Goal: Register for event/course

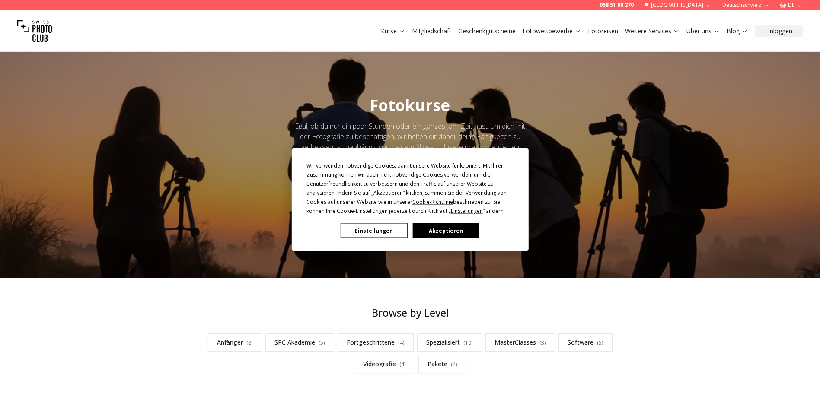
click at [439, 226] on button "Akzeptieren" at bounding box center [445, 230] width 67 height 15
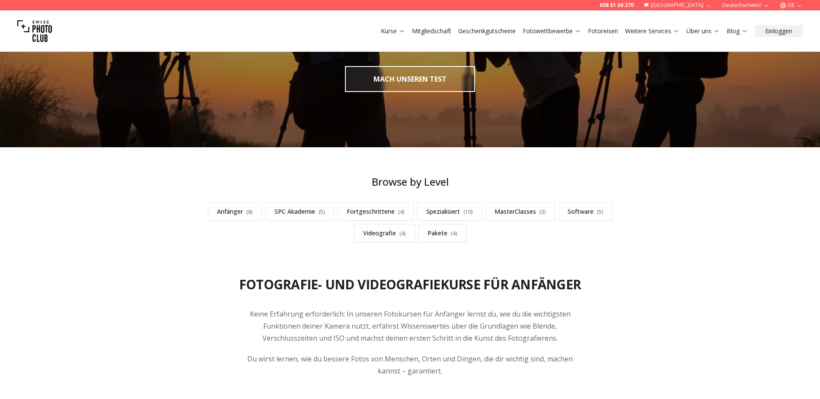
scroll to position [216, 0]
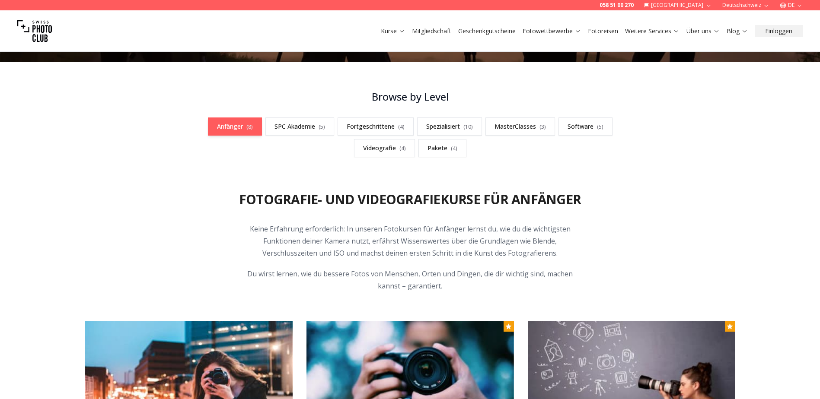
click at [230, 126] on link "Anfänger ( 8 )" at bounding box center [235, 127] width 54 height 18
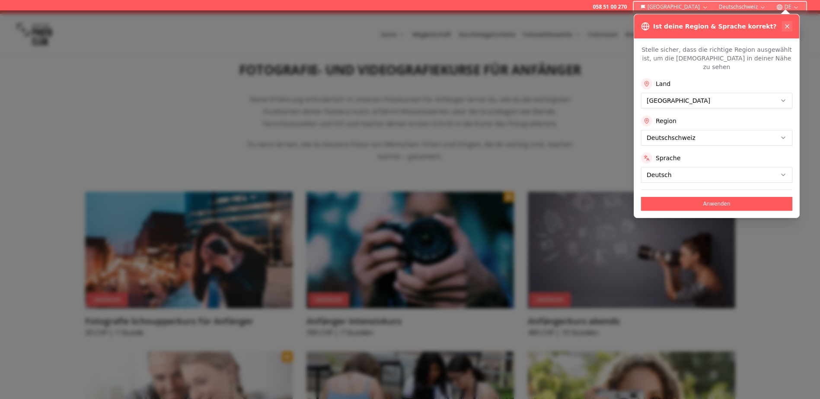
click at [787, 27] on icon at bounding box center [787, 26] width 7 height 7
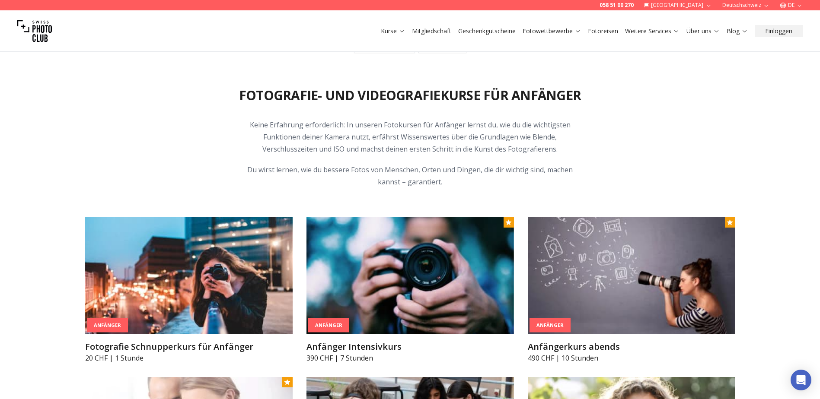
scroll to position [173, 0]
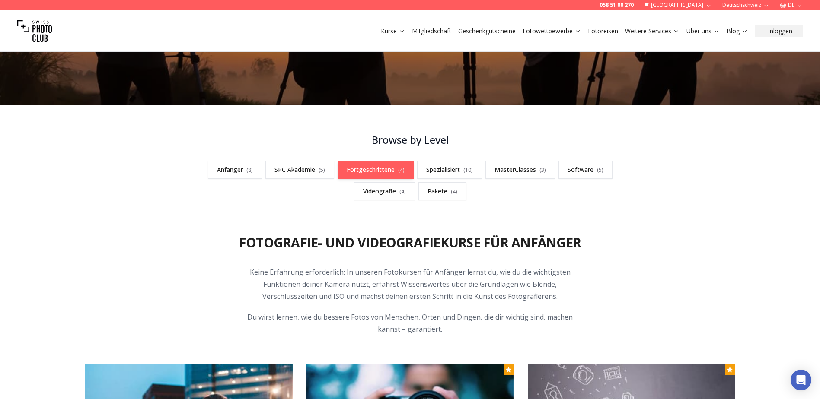
click at [396, 170] on link "Fortgeschrittene ( 4 )" at bounding box center [376, 170] width 76 height 18
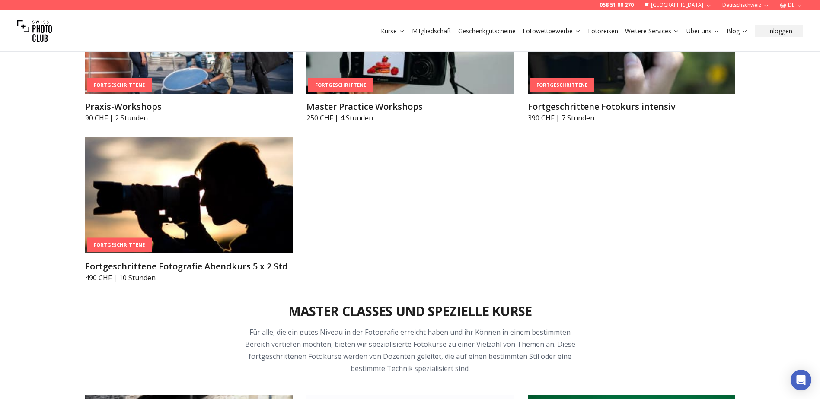
scroll to position [1635, 0]
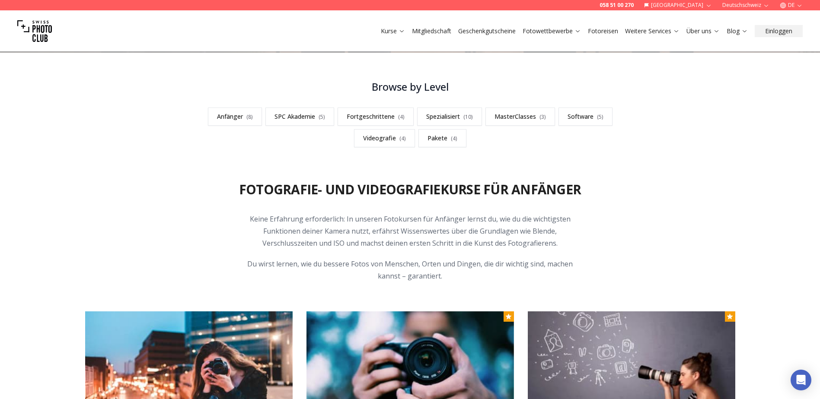
scroll to position [216, 0]
